Goal: Transaction & Acquisition: Book appointment/travel/reservation

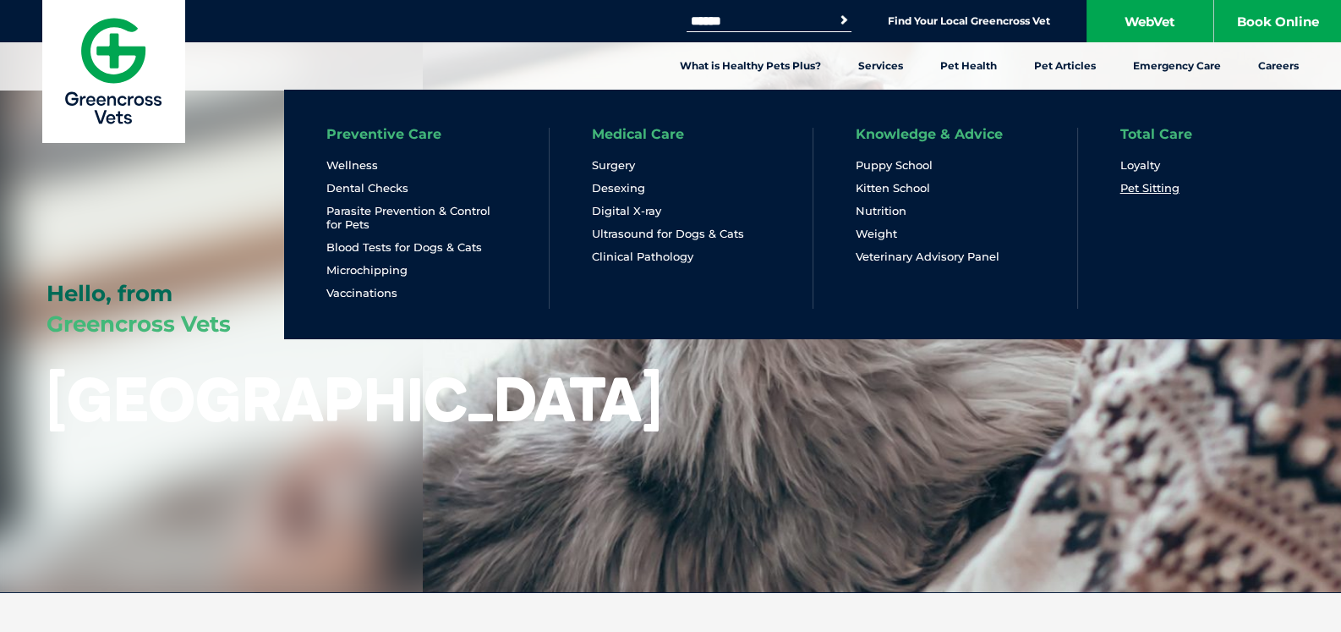
click at [1147, 185] on link "Pet Sitting" at bounding box center [1149, 188] width 59 height 14
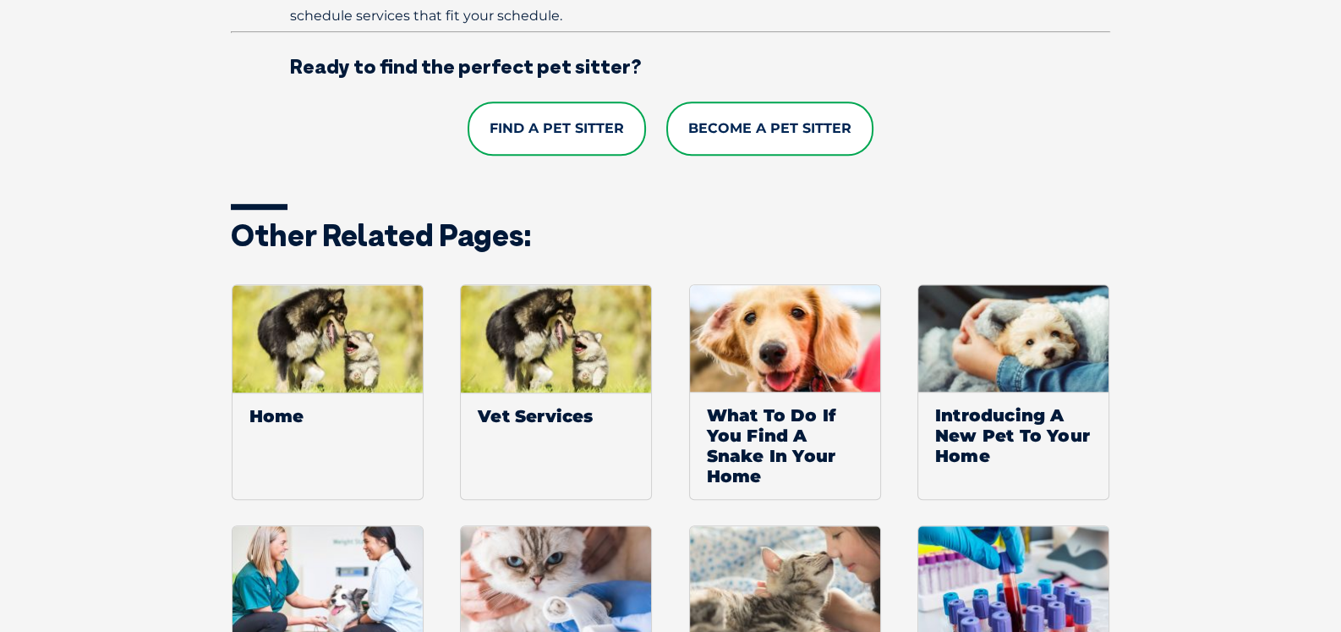
scroll to position [1184, 0]
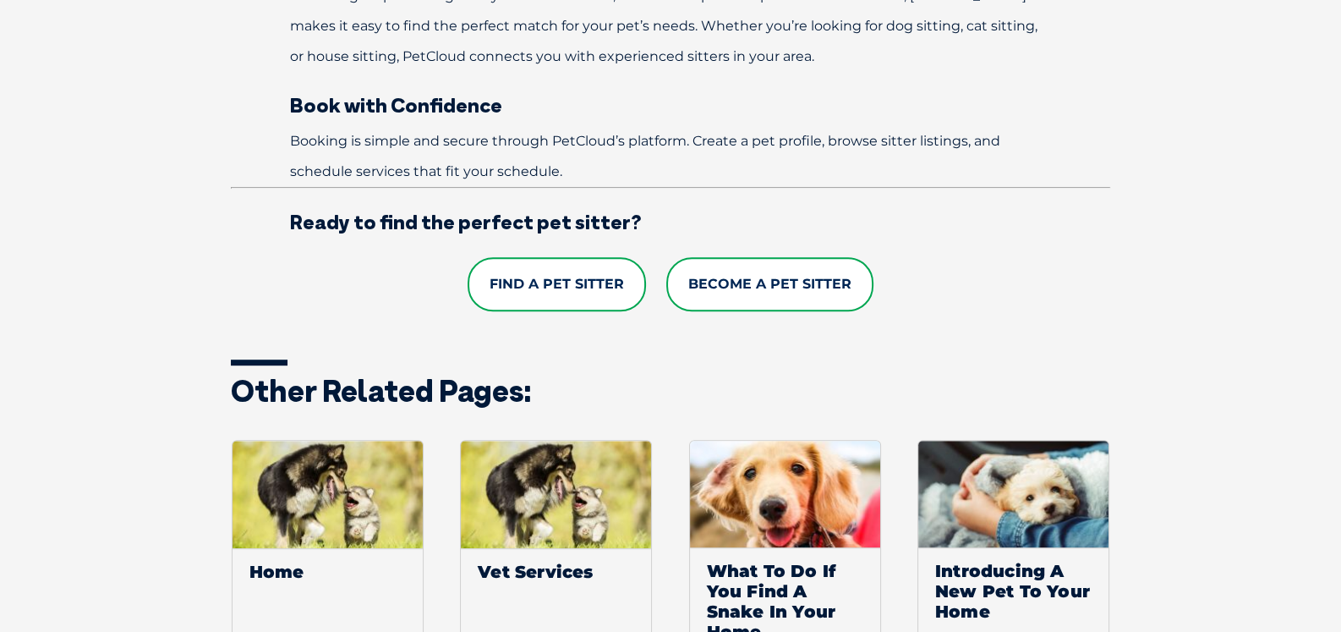
click at [550, 293] on link "Find a Pet Sitter" at bounding box center [557, 284] width 178 height 54
